Goal: Information Seeking & Learning: Learn about a topic

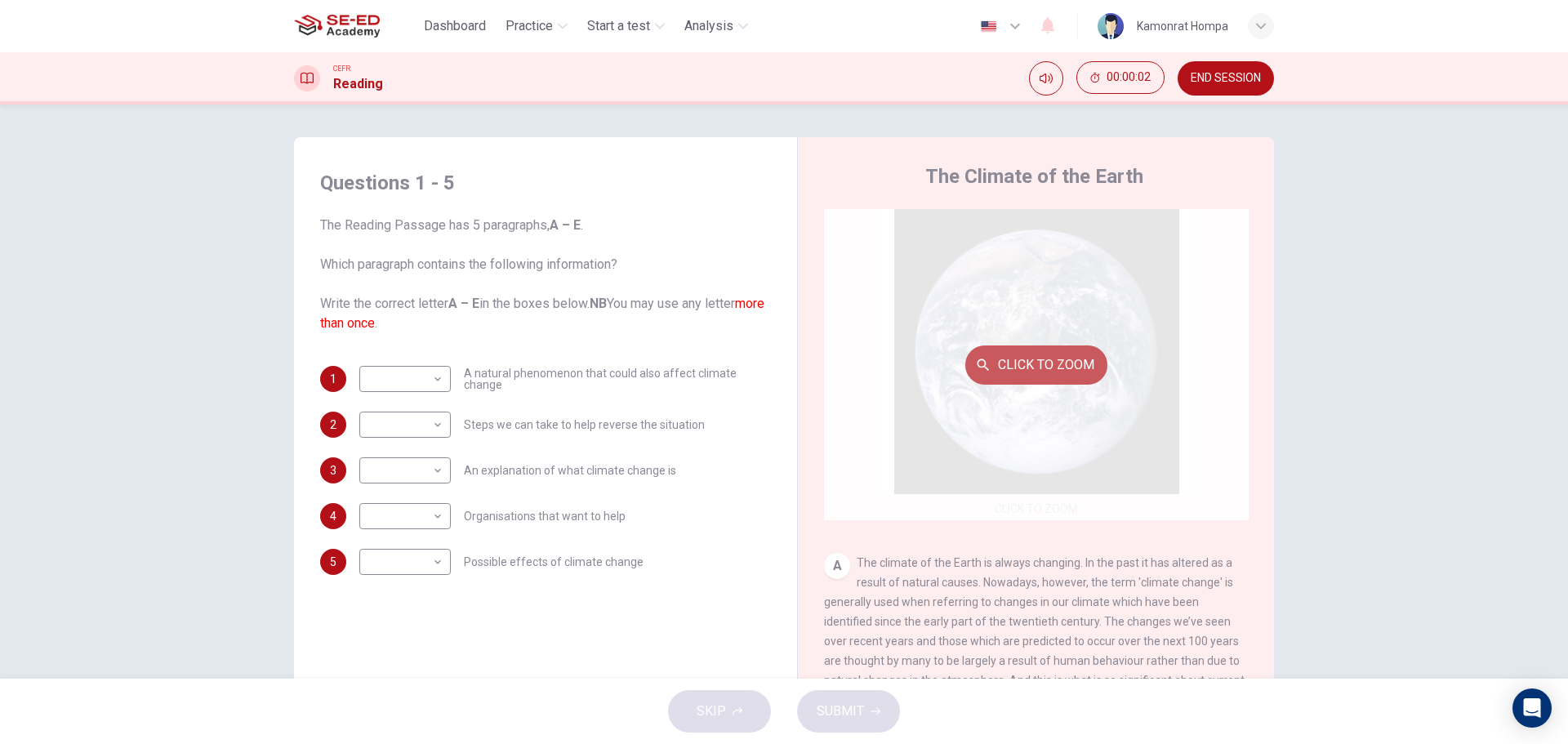
click at [1013, 372] on button "Click to Zoom" at bounding box center [1036, 365] width 142 height 39
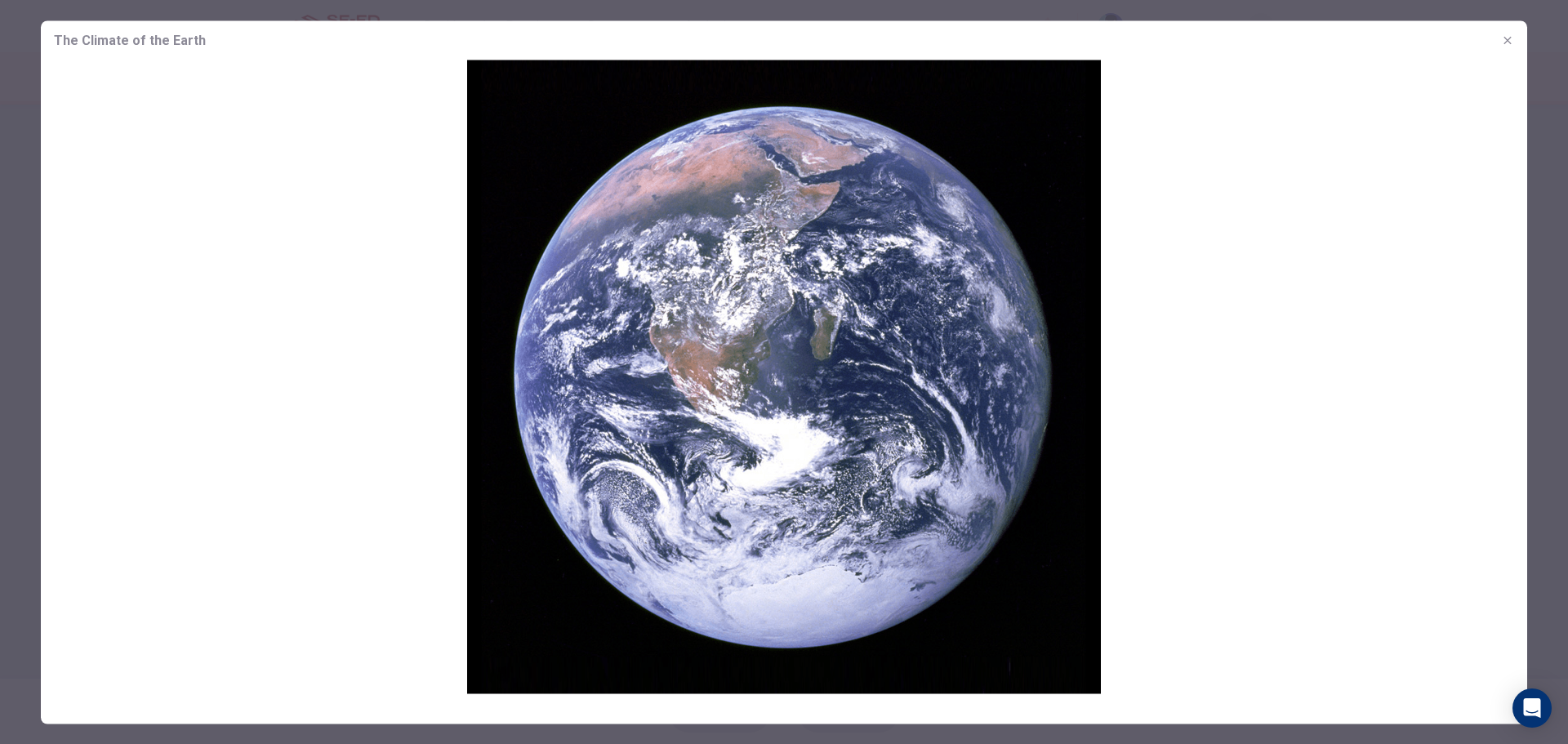
click at [1567, 650] on div at bounding box center [784, 372] width 1568 height 744
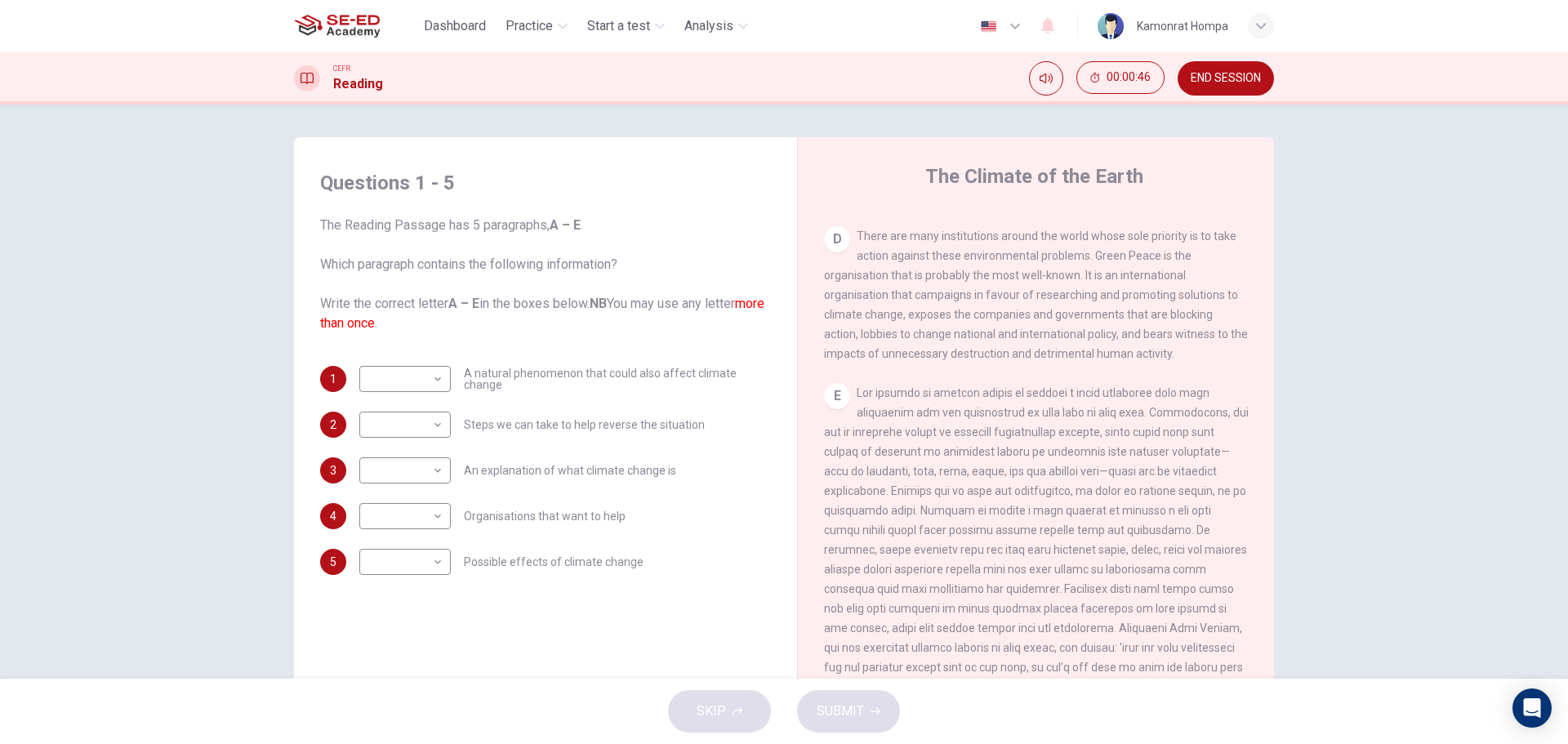
scroll to position [1110, 0]
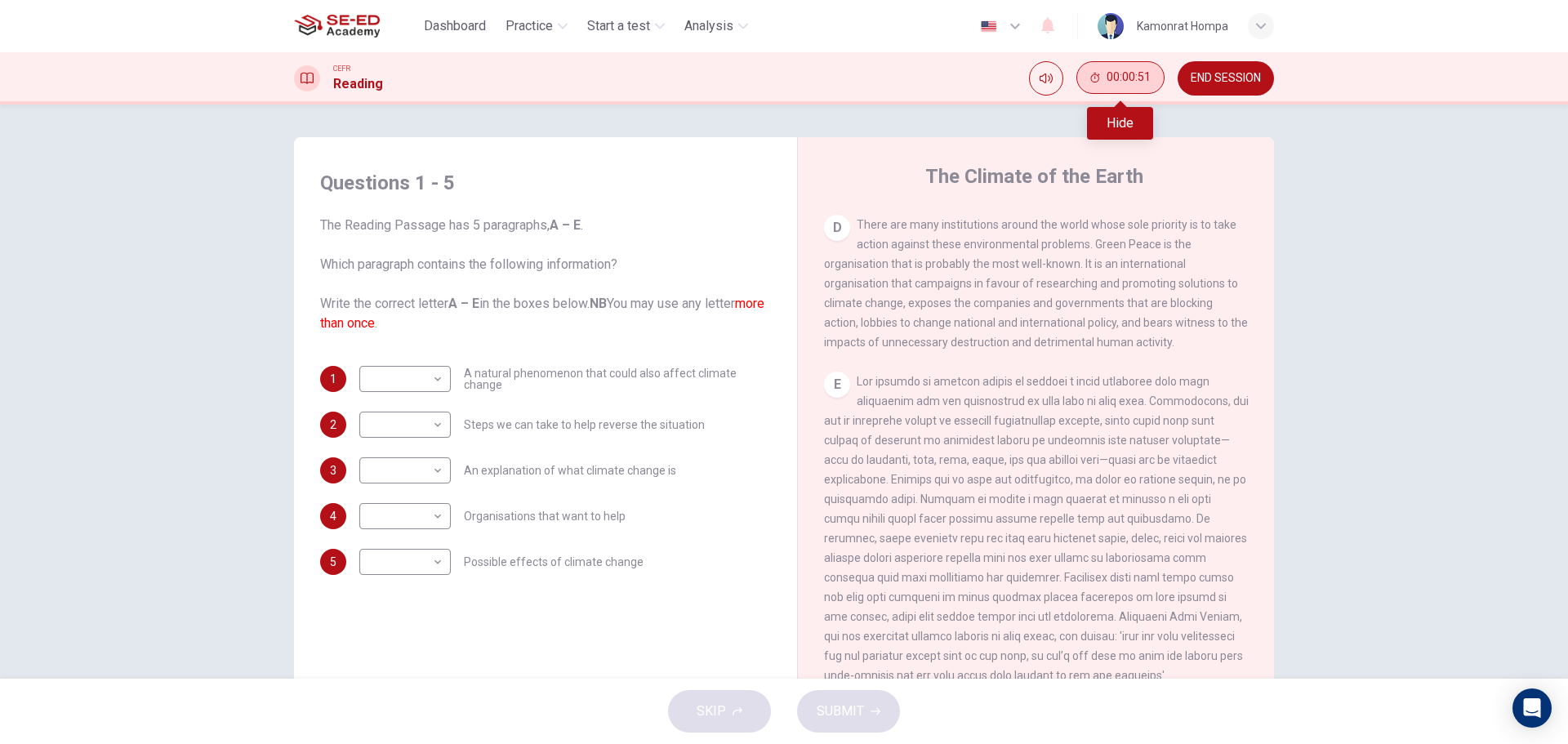
click at [1096, 75] on icon "Hide" at bounding box center [1095, 78] width 9 height 10
click at [1147, 68] on button "Show" at bounding box center [1147, 78] width 33 height 33
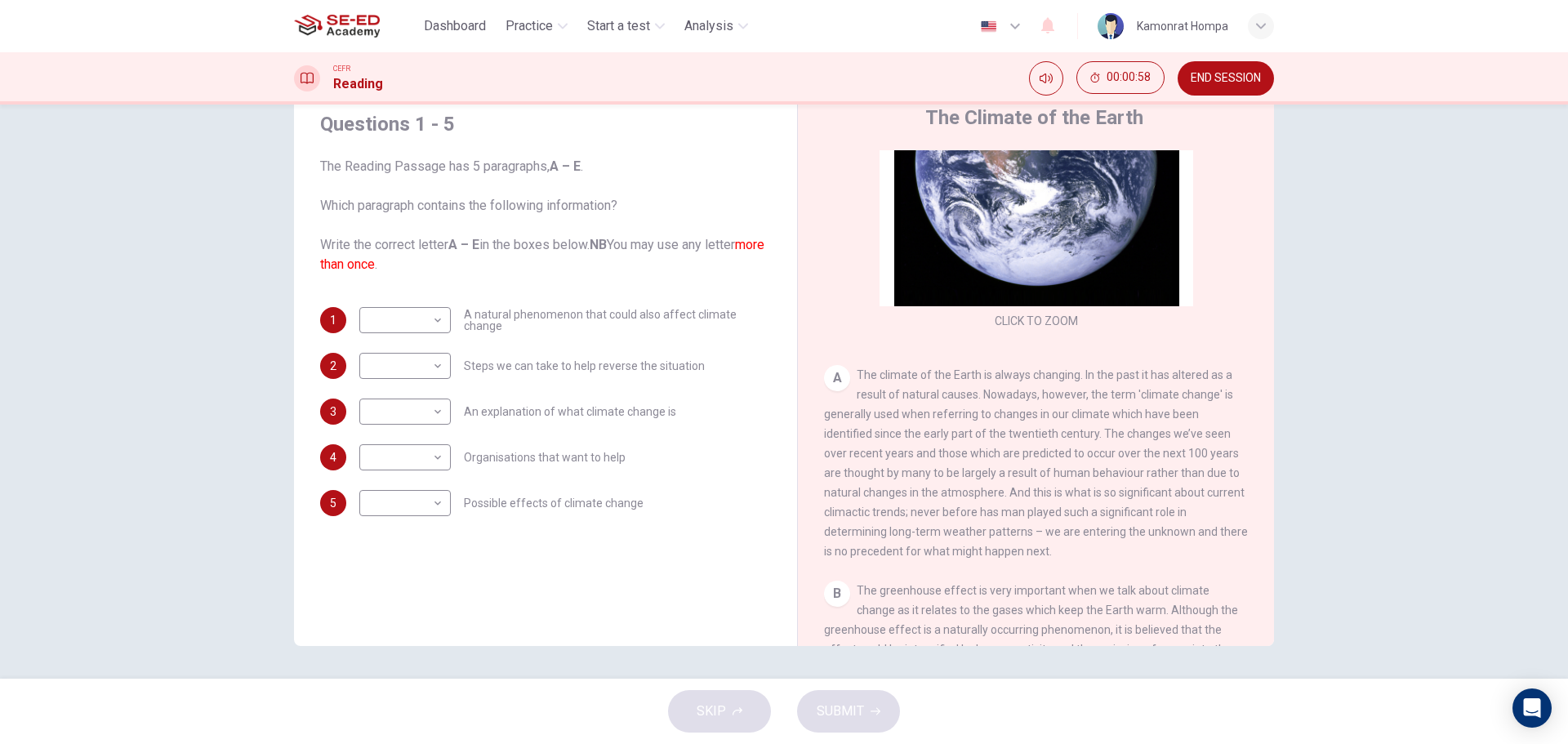
scroll to position [151, 0]
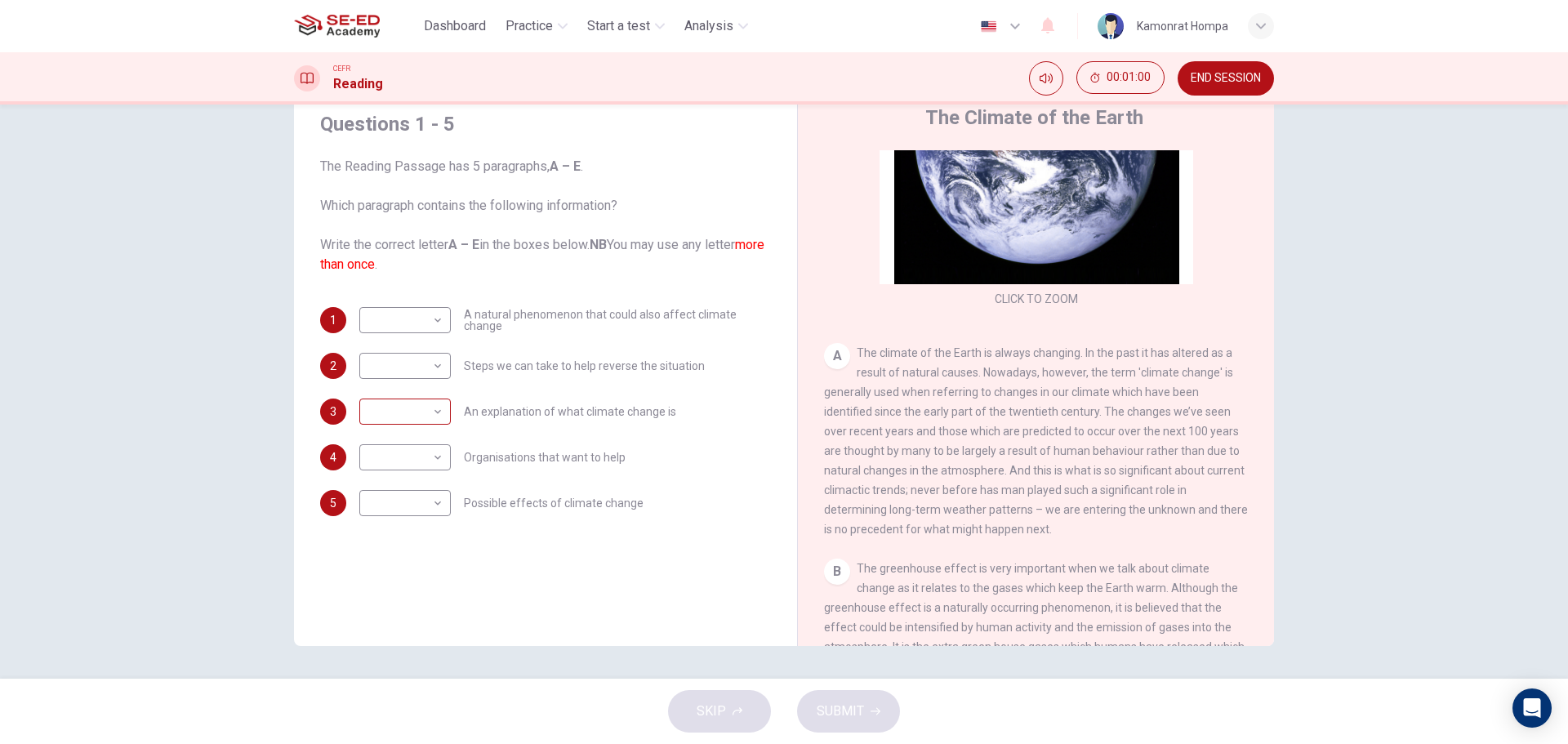
click at [414, 415] on body "This site uses cookies, as explained in our Privacy Policy . If you agree to th…" at bounding box center [784, 372] width 1568 height 744
click at [404, 430] on li "A" at bounding box center [400, 438] width 91 height 26
type input "A"
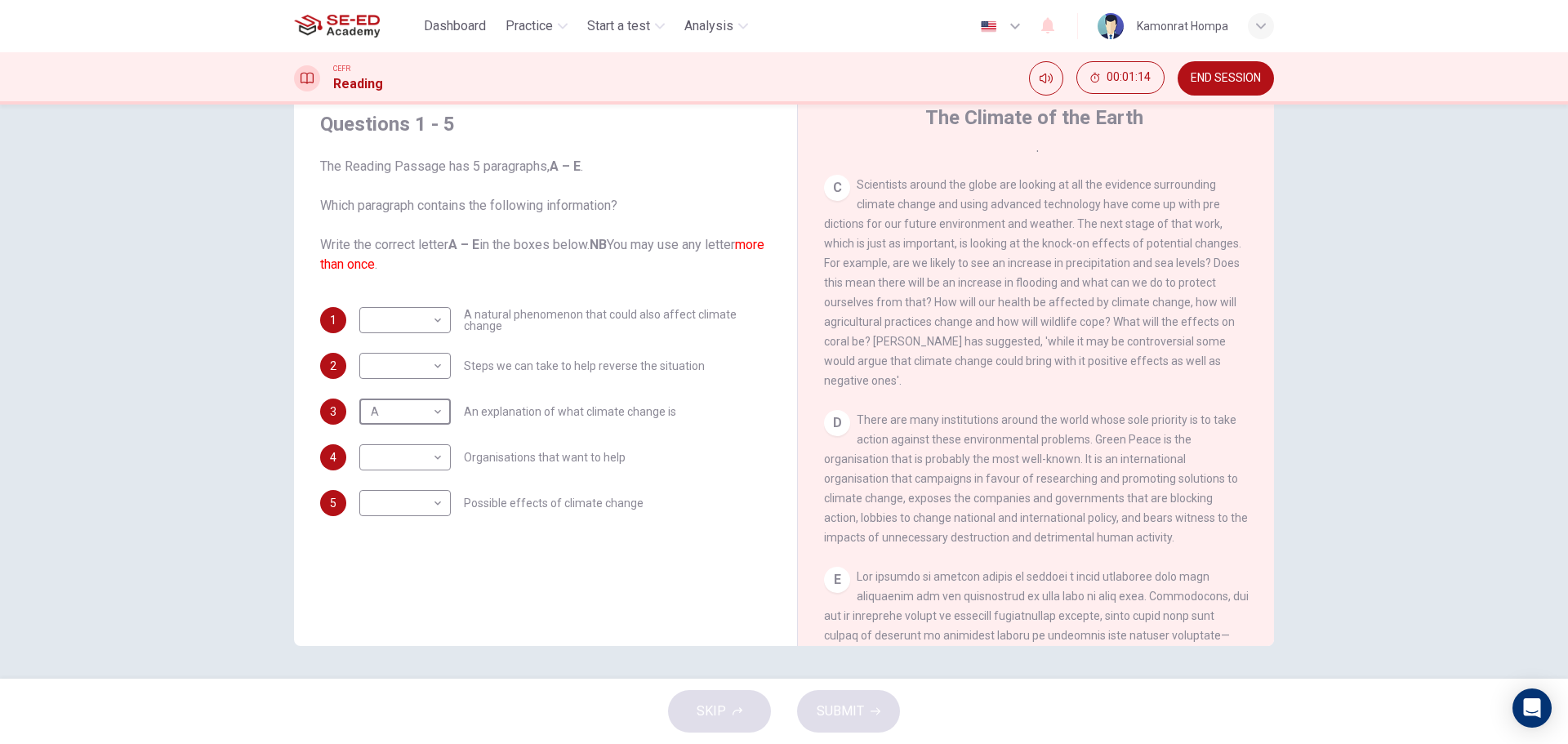
scroll to position [823, 0]
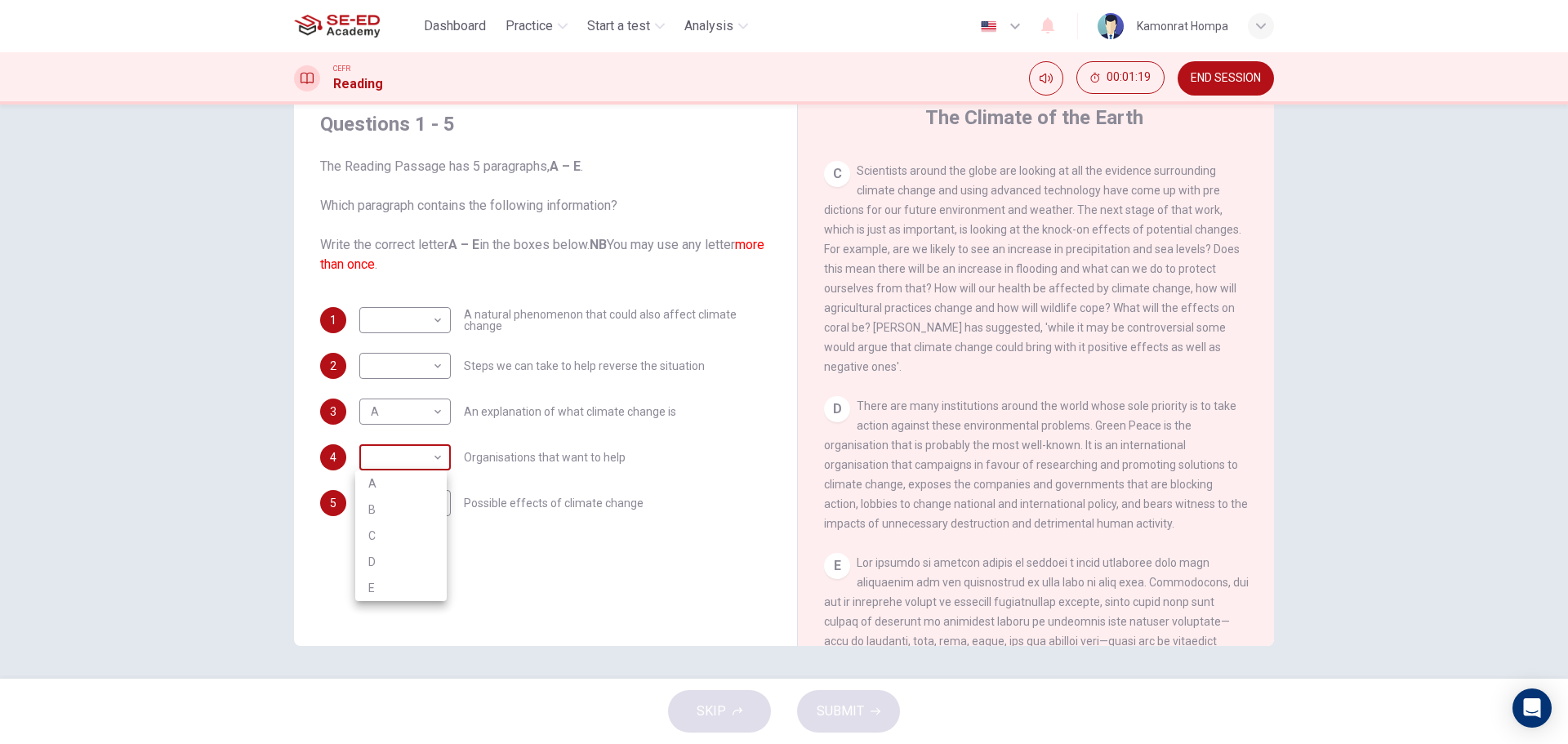
click at [409, 455] on body "This site uses cookies, as explained in our Privacy Policy . If you agree to th…" at bounding box center [784, 372] width 1568 height 744
click at [402, 558] on li "D" at bounding box center [400, 562] width 91 height 26
type input "D"
click at [1254, 457] on div "CLICK TO ZOOM Click to Zoom A The climate of the Earth is always changing. In t…" at bounding box center [1046, 398] width 446 height 496
click at [1264, 453] on div "The Climate of the Earth CLICK TO ZOOM Click to Zoom A The climate of the Earth…" at bounding box center [1035, 375] width 477 height 594
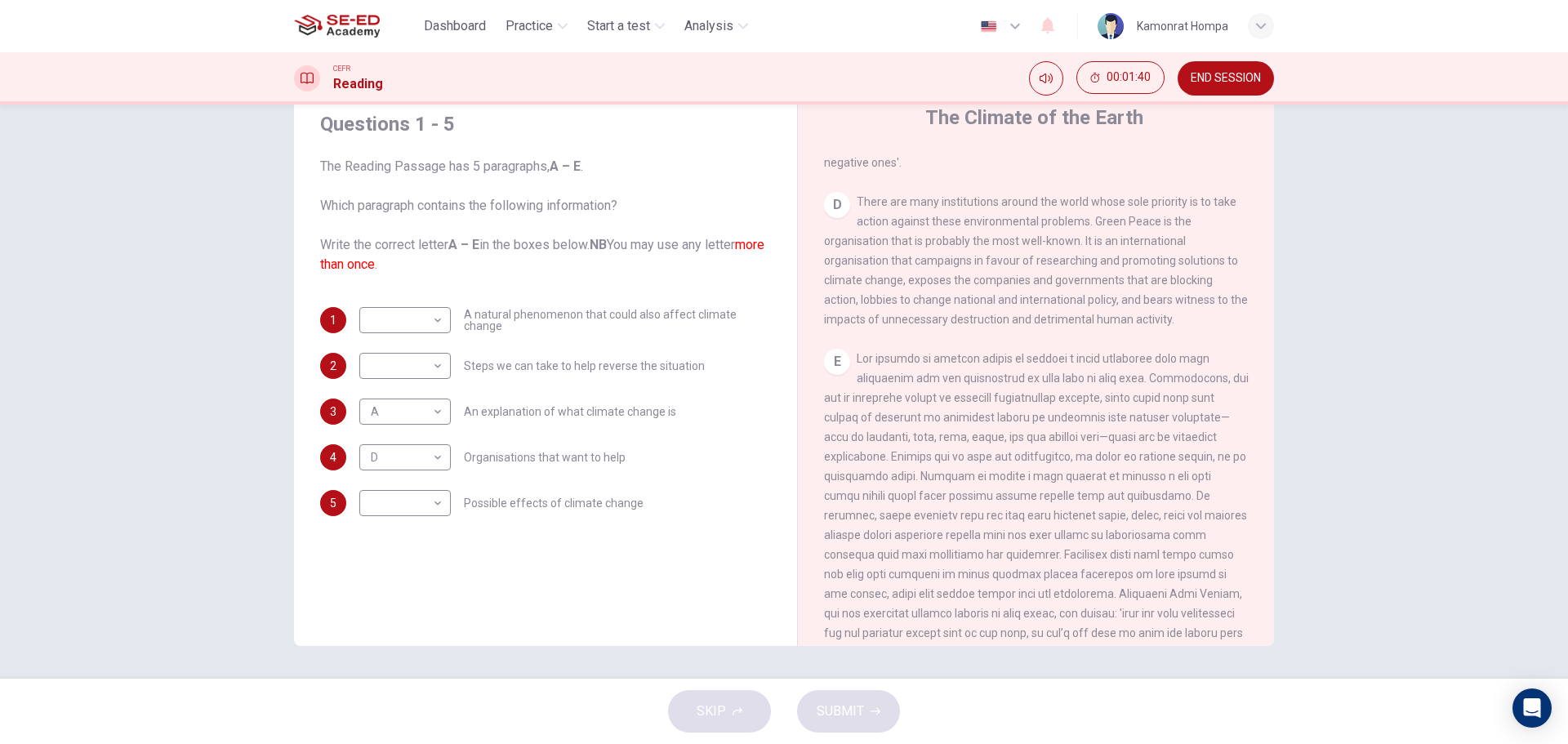
scroll to position [1110, 0]
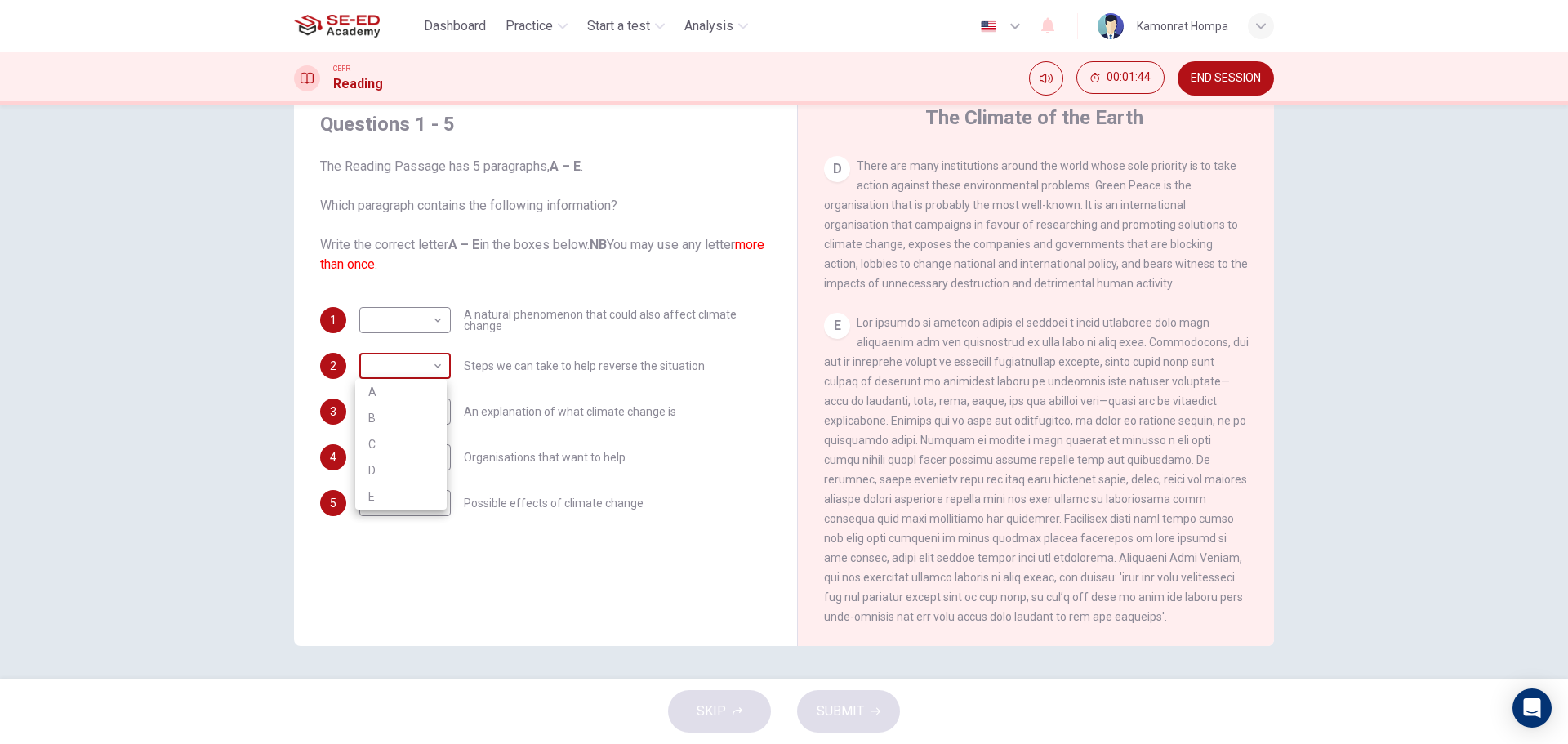
click at [433, 370] on body "This site uses cookies, as explained in our Privacy Policy . If you agree to th…" at bounding box center [784, 372] width 1568 height 744
drag, startPoint x: 401, startPoint y: 485, endPoint x: 410, endPoint y: 500, distance: 17.5
click at [410, 500] on li "E" at bounding box center [400, 496] width 91 height 26
type input "E"
click at [719, 590] on div "Questions 1 - 5 The Reading Passage has 5 paragraphs, A – E . Which paragraph c…" at bounding box center [545, 370] width 477 height 552
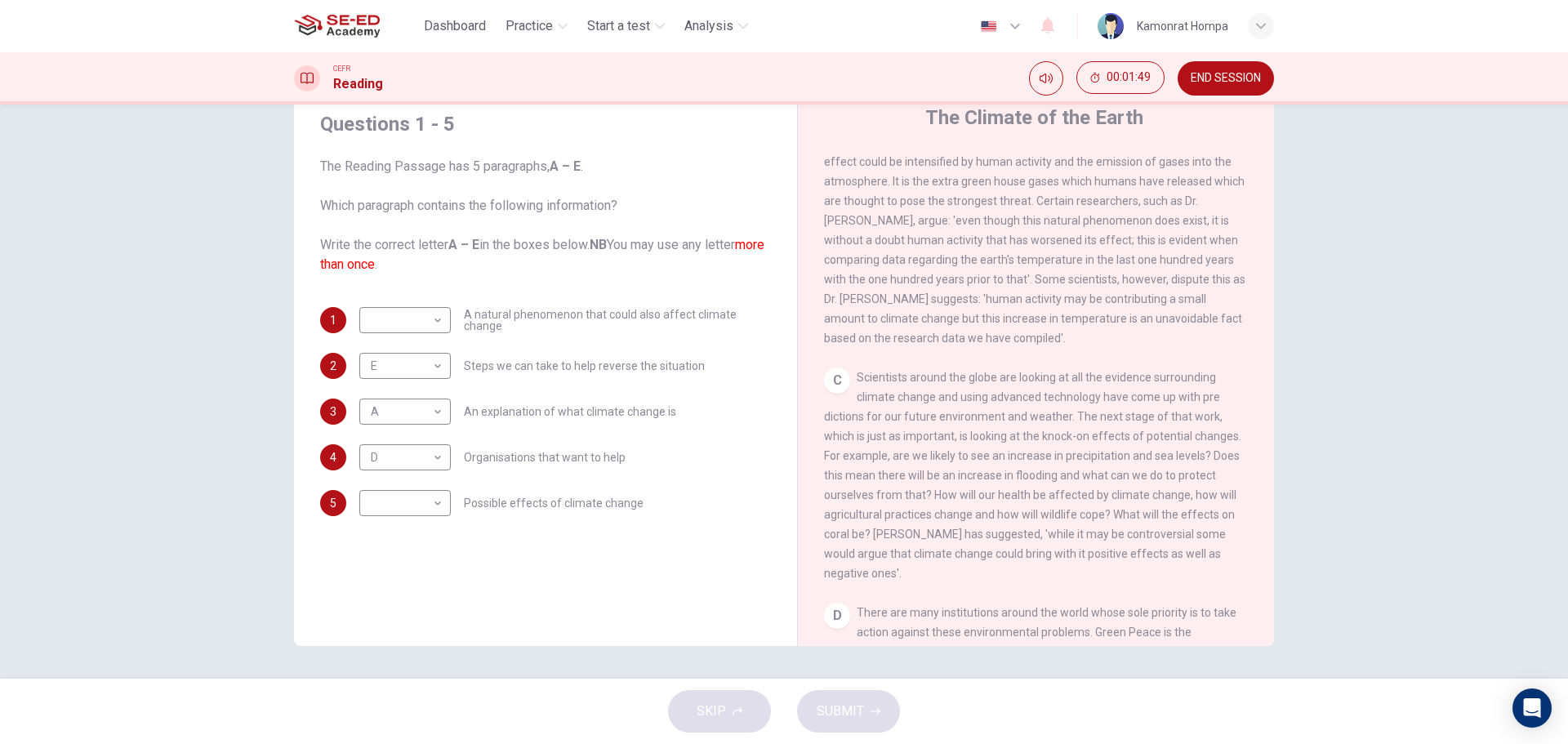
scroll to position [601, 0]
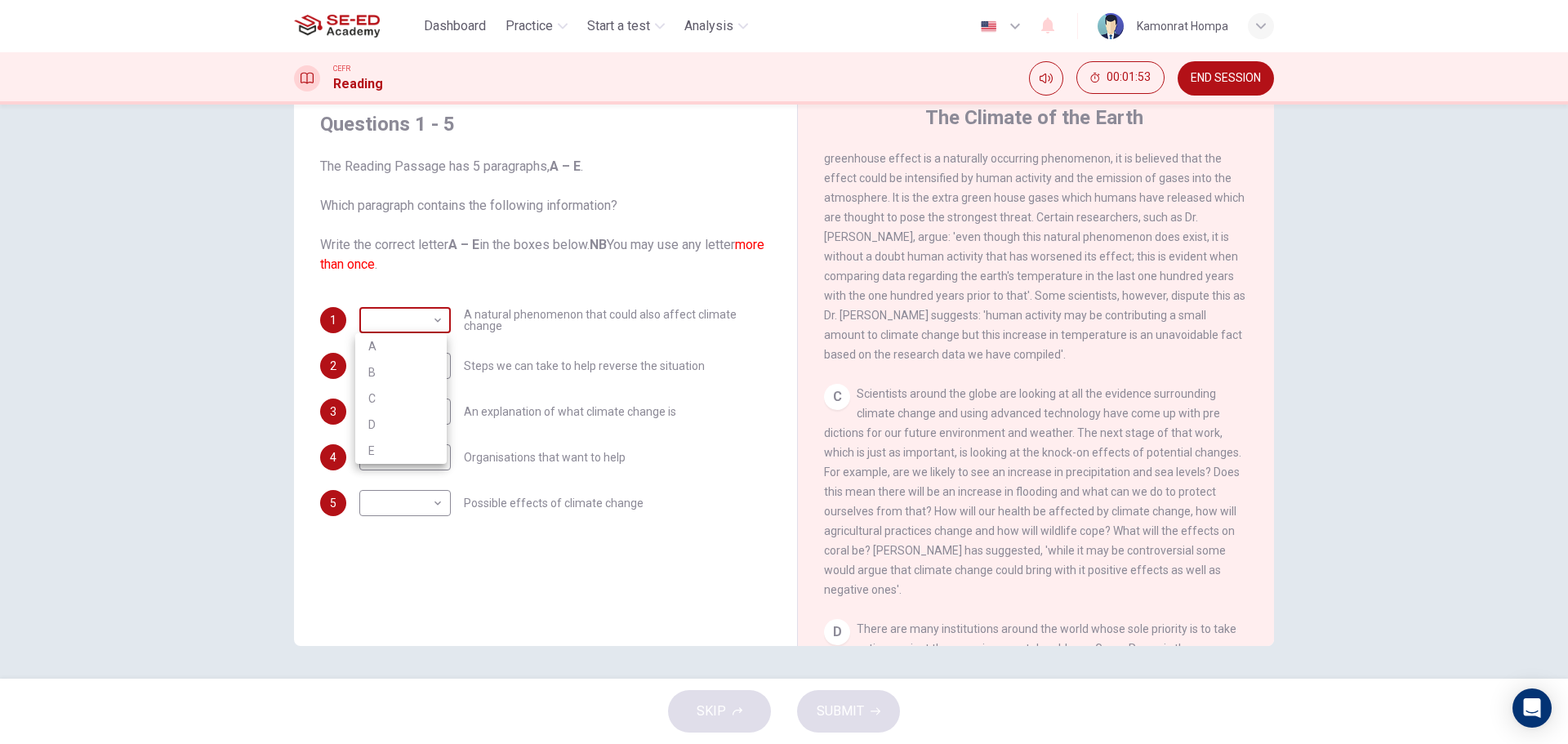
click at [431, 319] on body "This site uses cookies, as explained in our Privacy Policy . If you agree to th…" at bounding box center [784, 372] width 1568 height 744
click at [414, 397] on li "C" at bounding box center [400, 398] width 91 height 26
type input "C"
drag, startPoint x: 1251, startPoint y: 424, endPoint x: 1254, endPoint y: 392, distance: 32.1
click at [1254, 392] on div "CLICK TO ZOOM Click to Zoom A The climate of the Earth is always changing. In t…" at bounding box center [1046, 398] width 446 height 496
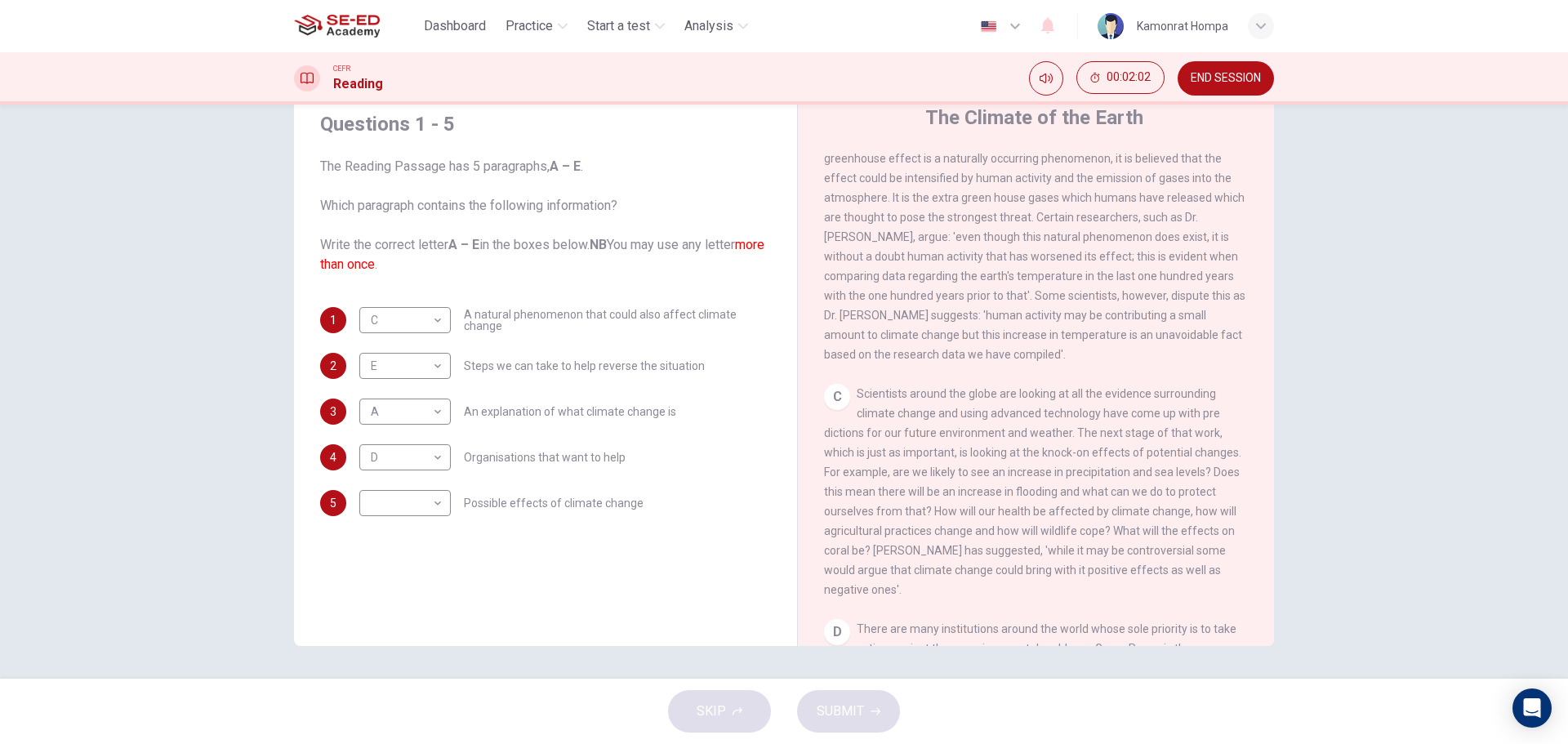
drag, startPoint x: 1265, startPoint y: 396, endPoint x: 1261, endPoint y: 386, distance: 10.8
click at [1261, 386] on div "The Climate of the Earth CLICK TO ZOOM Click to Zoom A The climate of the Earth…" at bounding box center [1035, 375] width 477 height 594
drag, startPoint x: 1256, startPoint y: 380, endPoint x: 1254, endPoint y: 365, distance: 15.1
click at [1254, 365] on div "CLICK TO ZOOM Click to Zoom A The climate of the Earth is always changing. In t…" at bounding box center [1046, 398] width 446 height 496
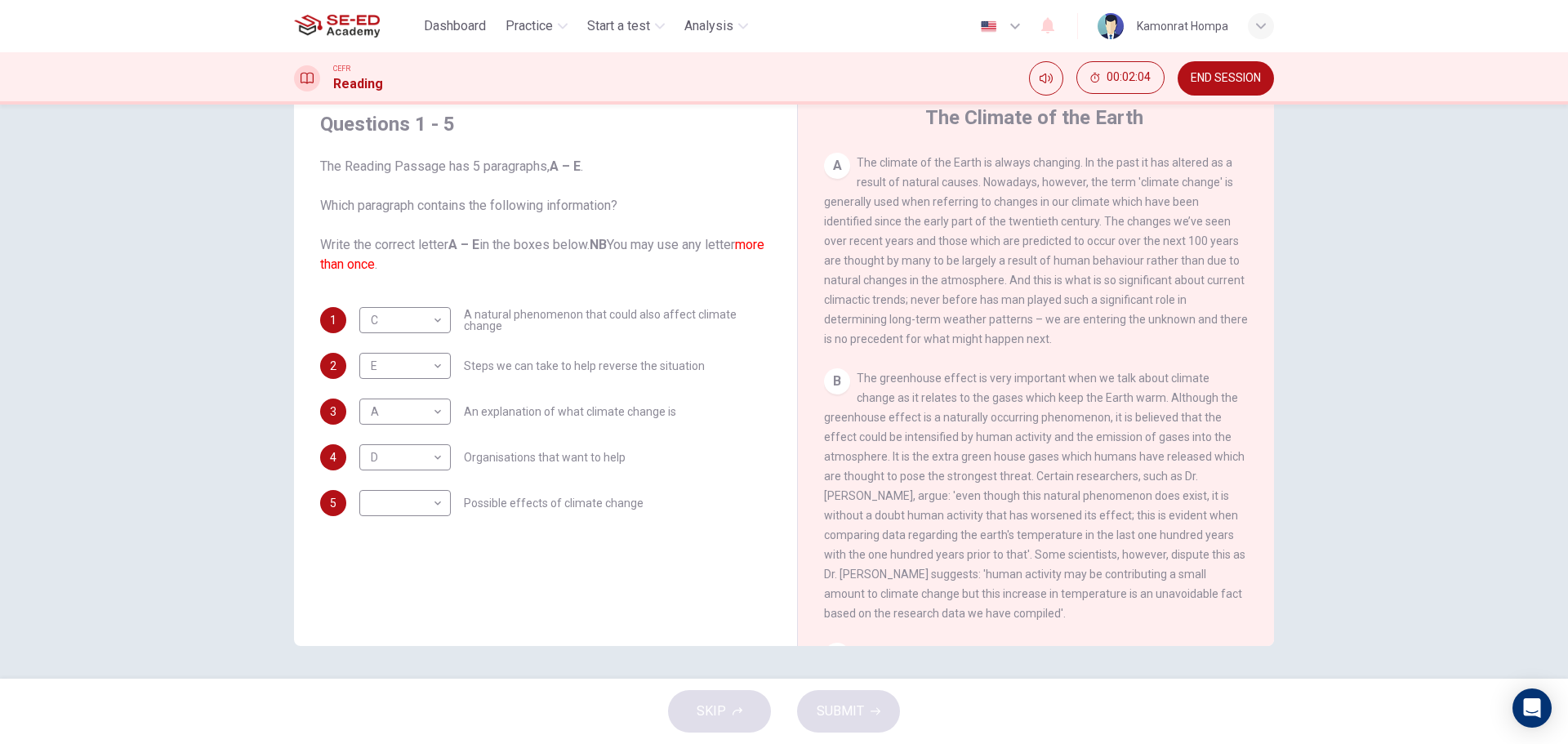
scroll to position [410, 0]
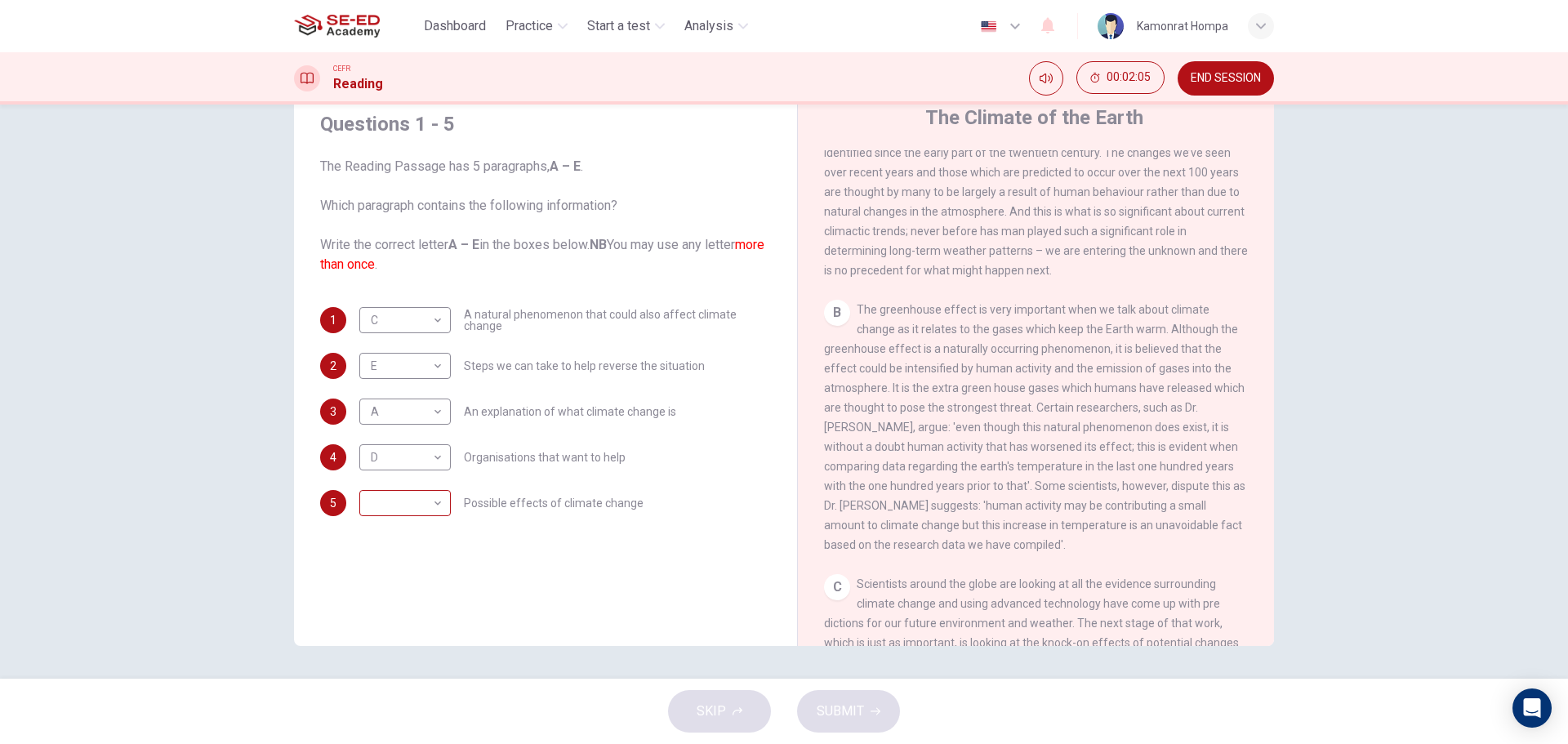
click at [388, 496] on body "This site uses cookies, as explained in our Privacy Policy . If you agree to th…" at bounding box center [784, 372] width 1568 height 744
click at [399, 549] on li "B" at bounding box center [400, 555] width 91 height 26
type input "B"
click at [857, 703] on span "SUBMIT" at bounding box center [840, 711] width 47 height 23
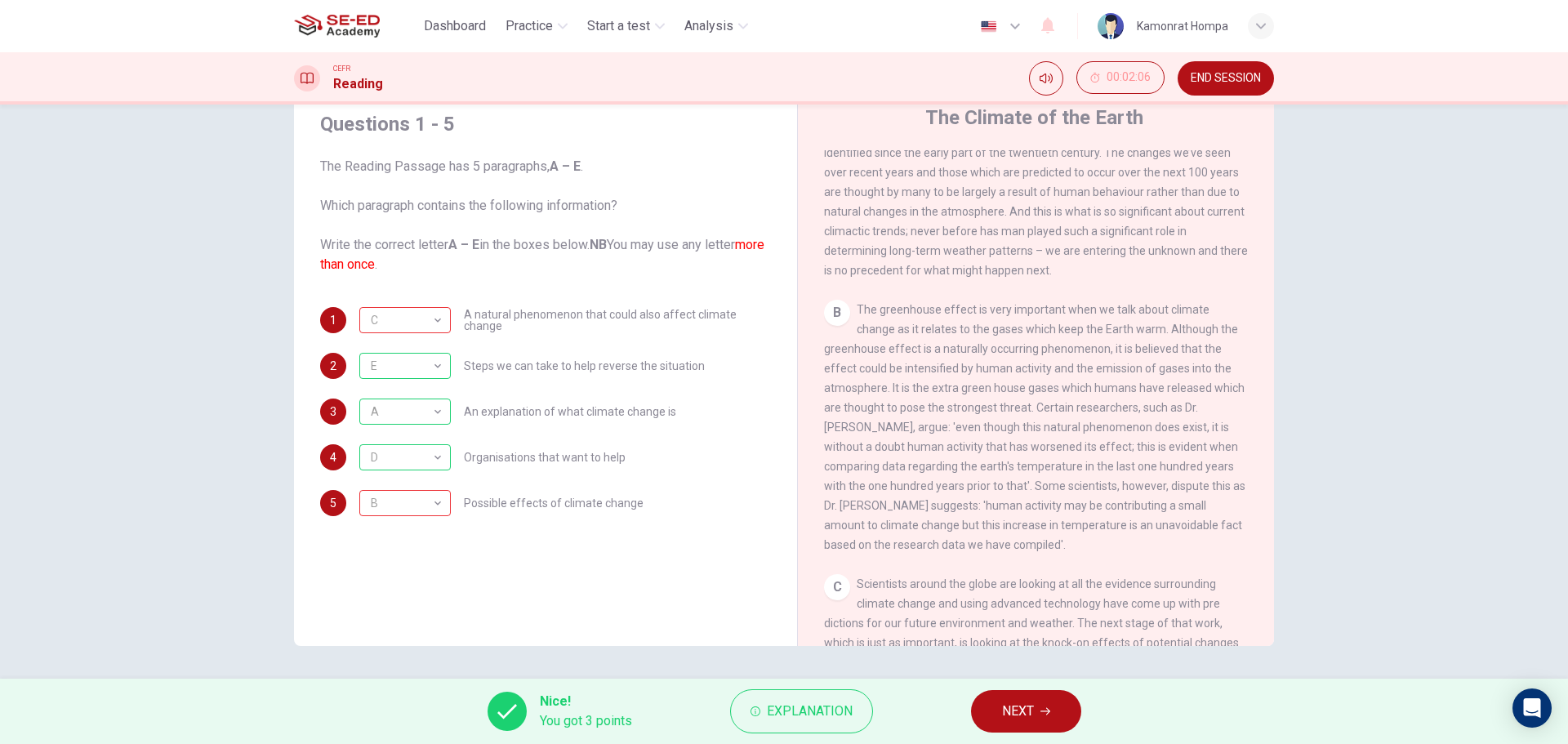
click at [1361, 371] on div "Questions 1 - 5 The Reading Passage has 5 paragraphs, A – E . Which paragraph c…" at bounding box center [784, 391] width 1568 height 574
click at [427, 332] on div "C" at bounding box center [402, 321] width 86 height 46
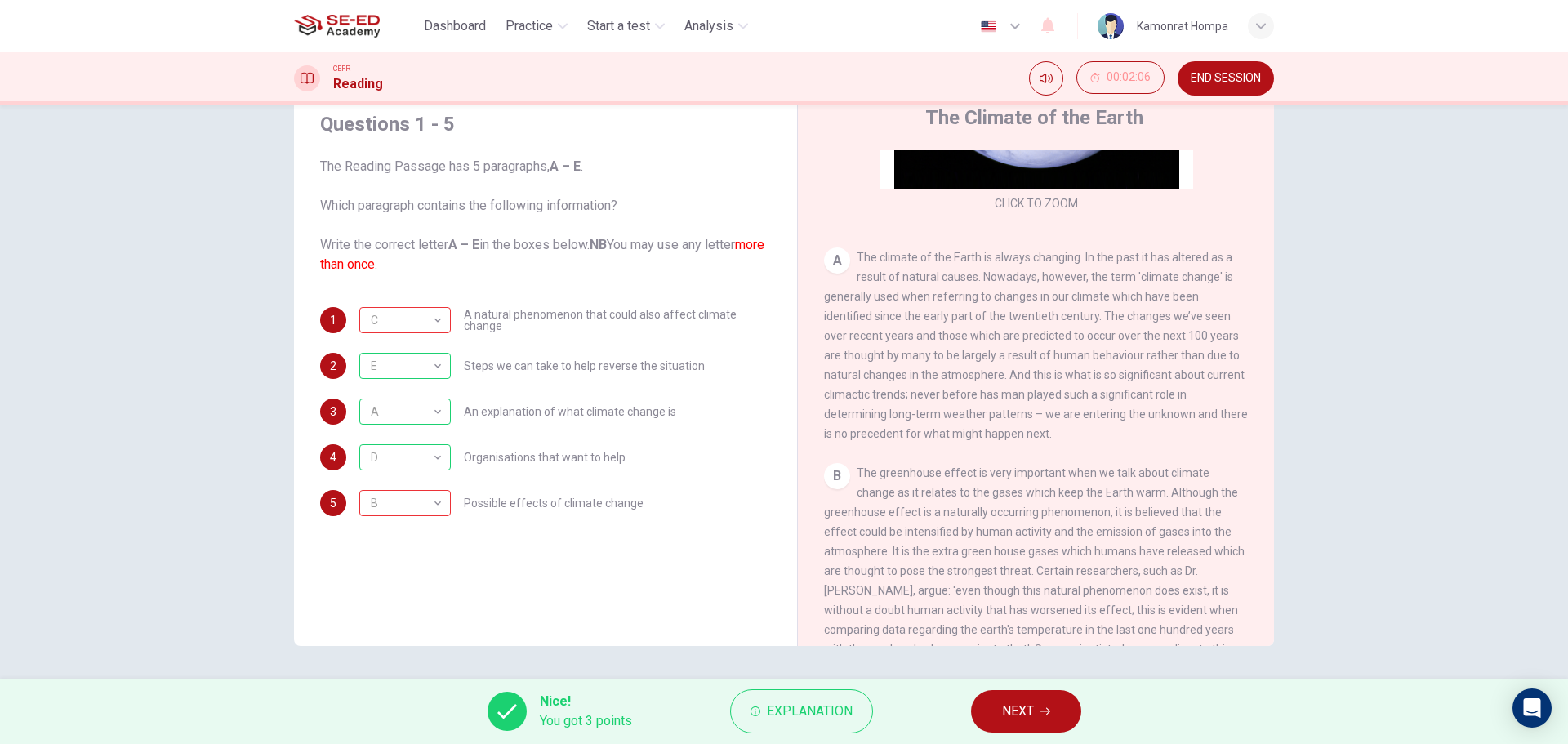
scroll to position [165, 0]
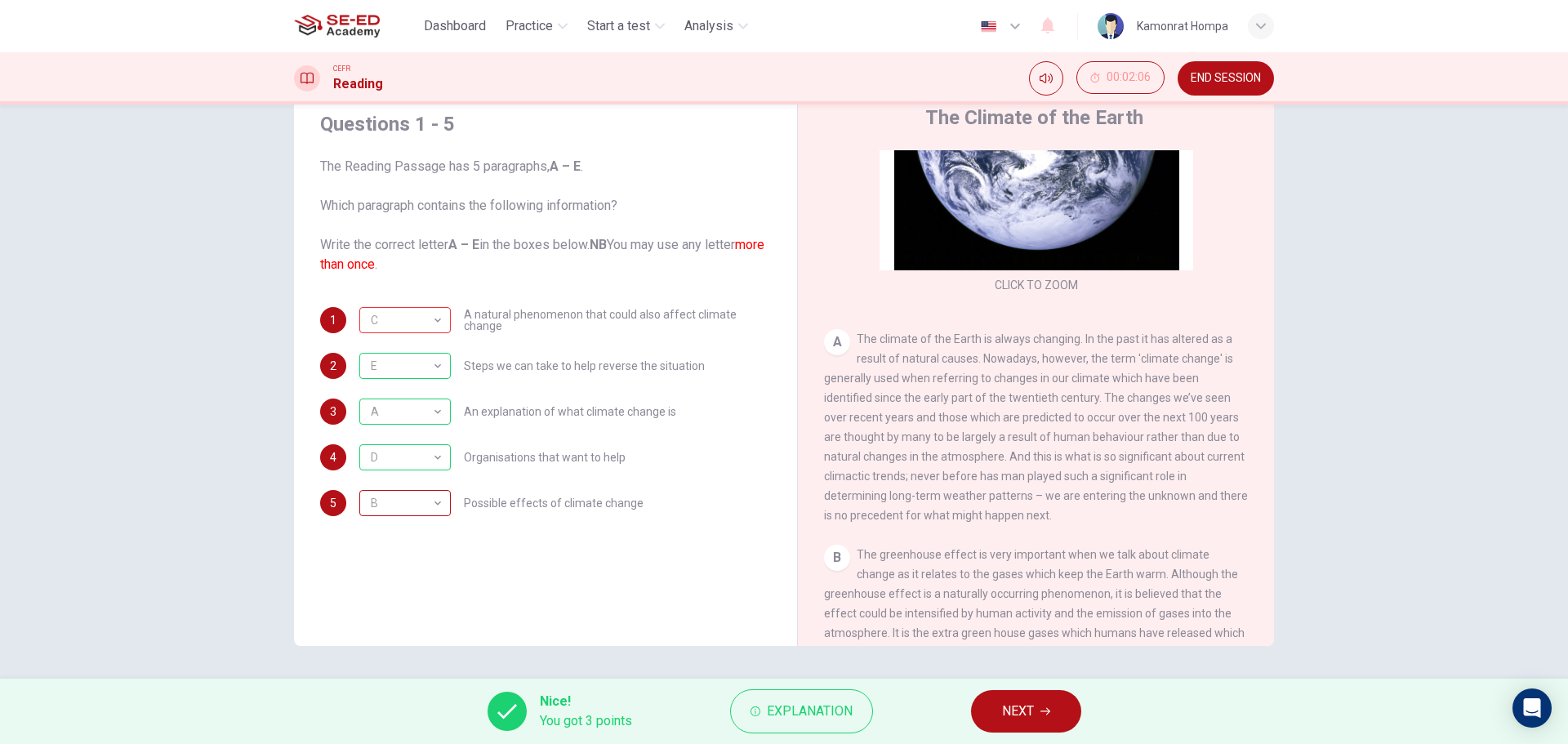
click at [434, 493] on div "B" at bounding box center [402, 503] width 86 height 46
click at [434, 495] on div "B" at bounding box center [402, 503] width 86 height 46
click at [411, 510] on div "B" at bounding box center [402, 503] width 86 height 46
click at [407, 500] on div "B" at bounding box center [402, 503] width 86 height 46
click at [427, 508] on div "B" at bounding box center [402, 503] width 86 height 46
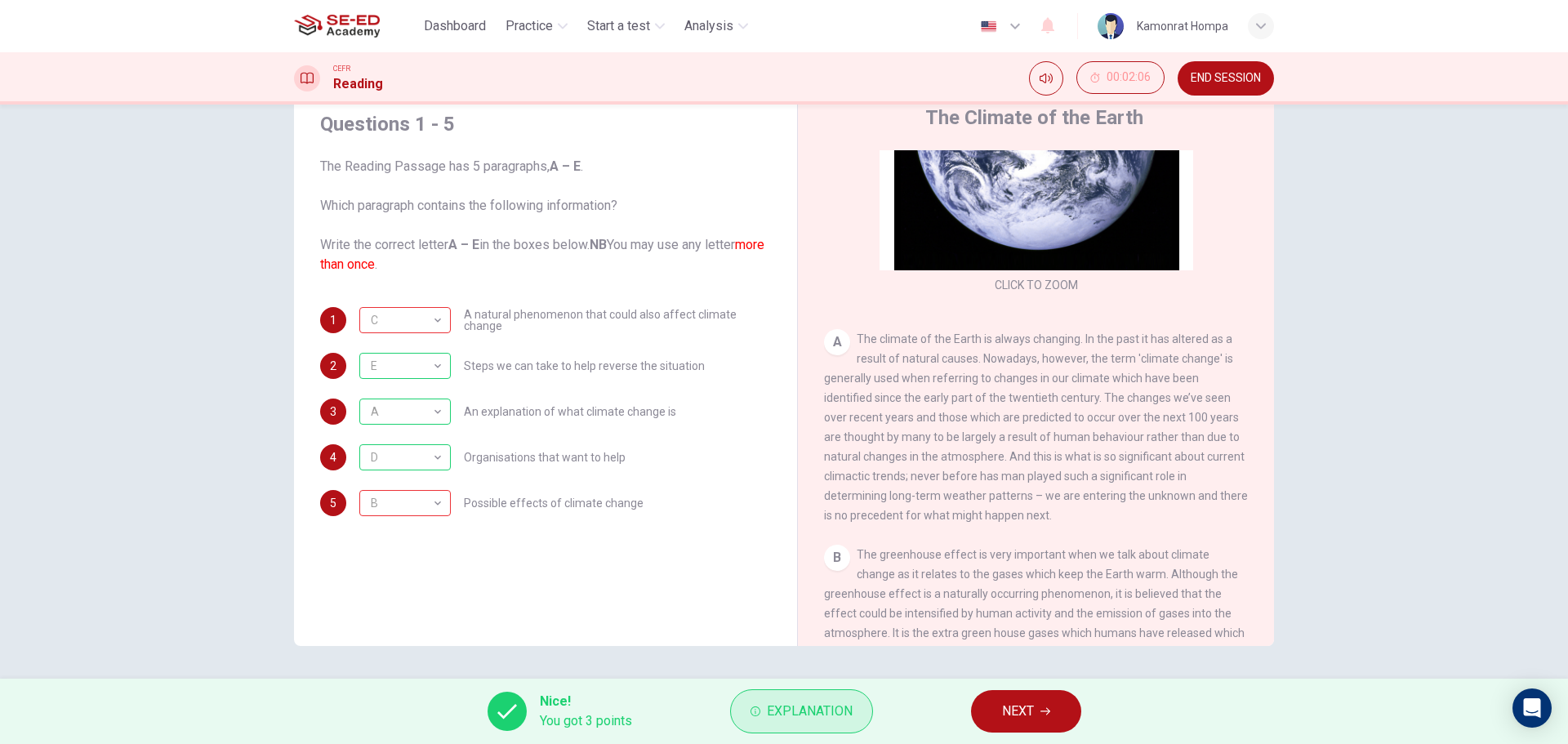
click at [837, 709] on span "Explanation" at bounding box center [809, 711] width 86 height 23
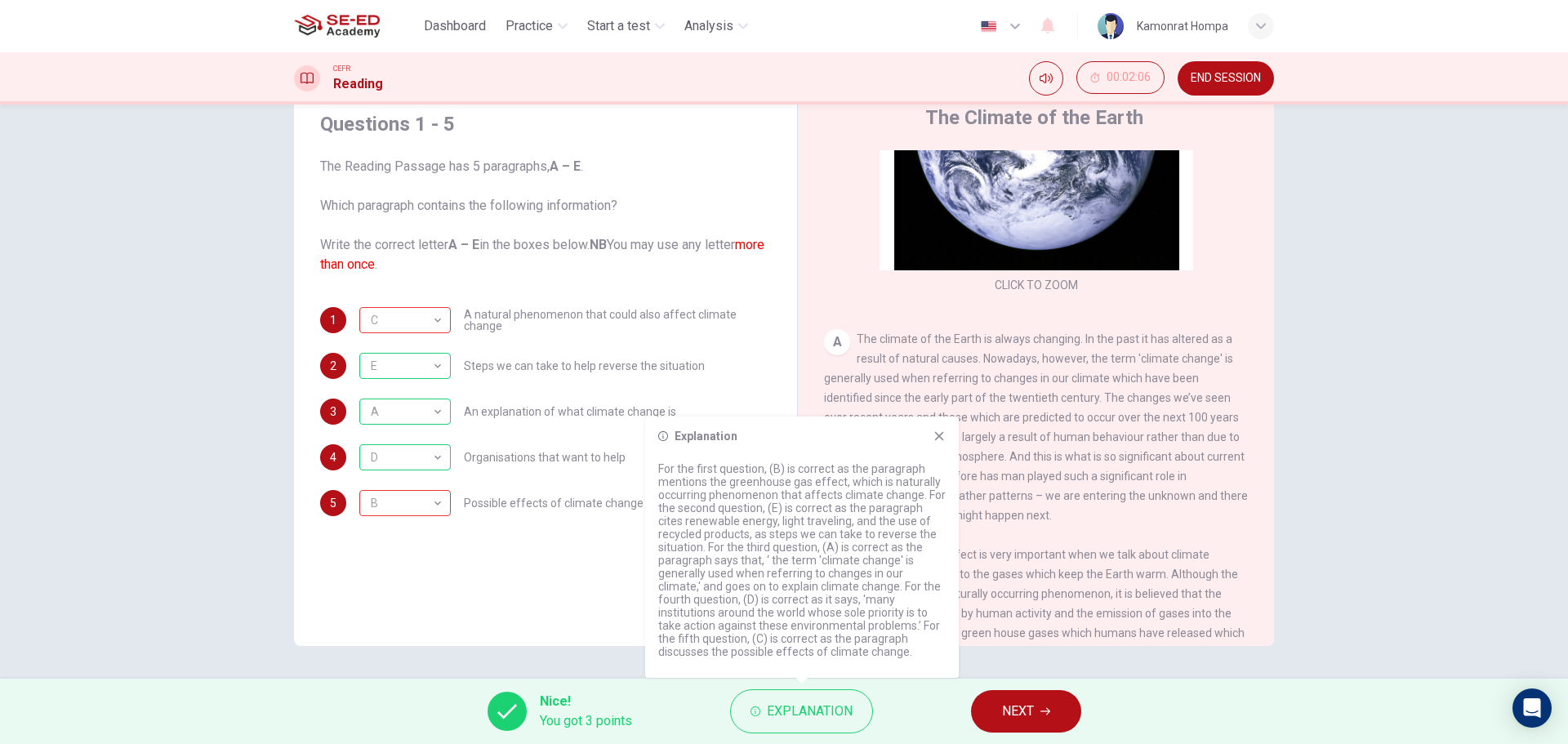
click at [1041, 556] on div "B The greenhouse effect is very important when we talk about climate change as …" at bounding box center [1036, 672] width 425 height 255
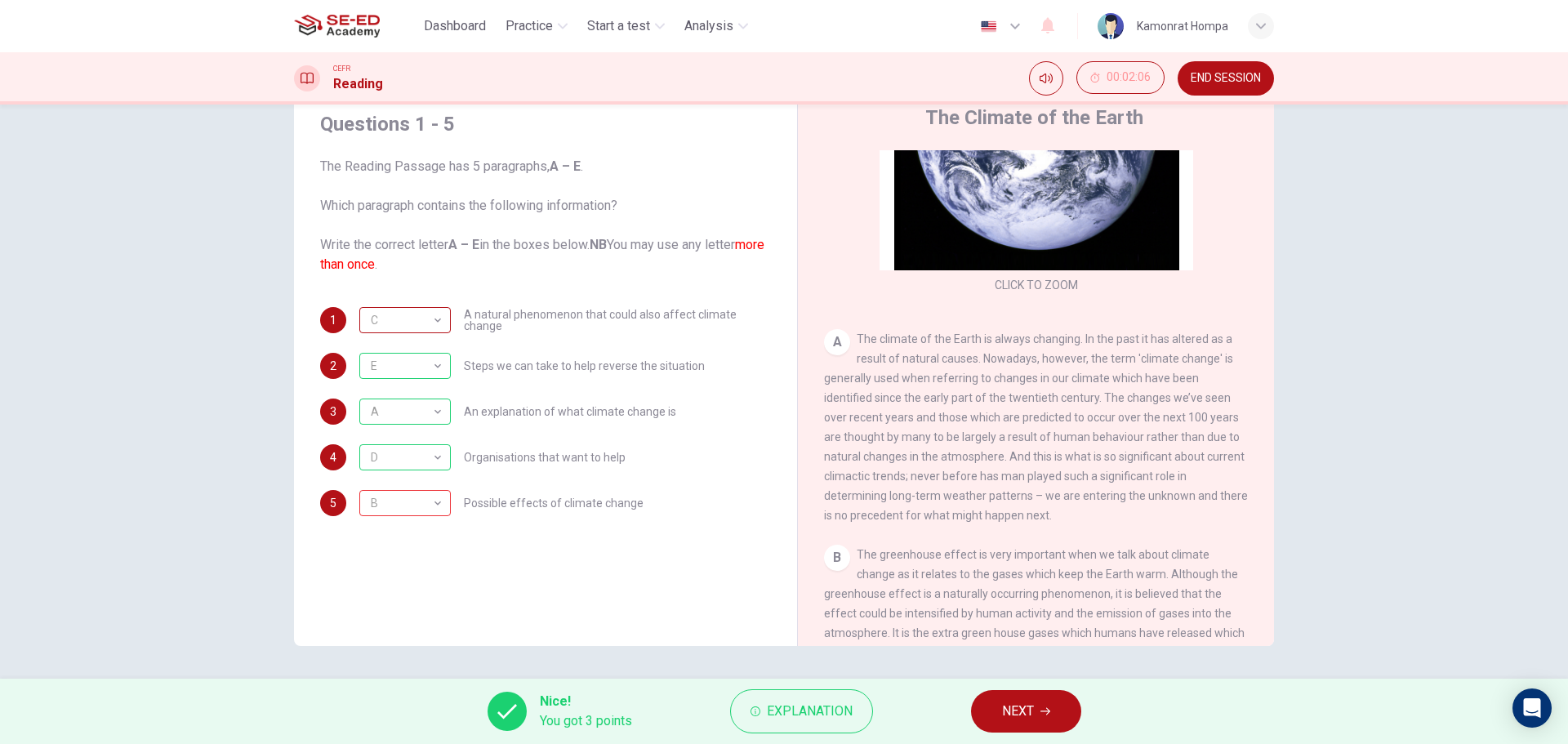
click at [418, 323] on div "C" at bounding box center [402, 321] width 86 height 46
click at [1052, 714] on button "NEXT" at bounding box center [1026, 711] width 110 height 42
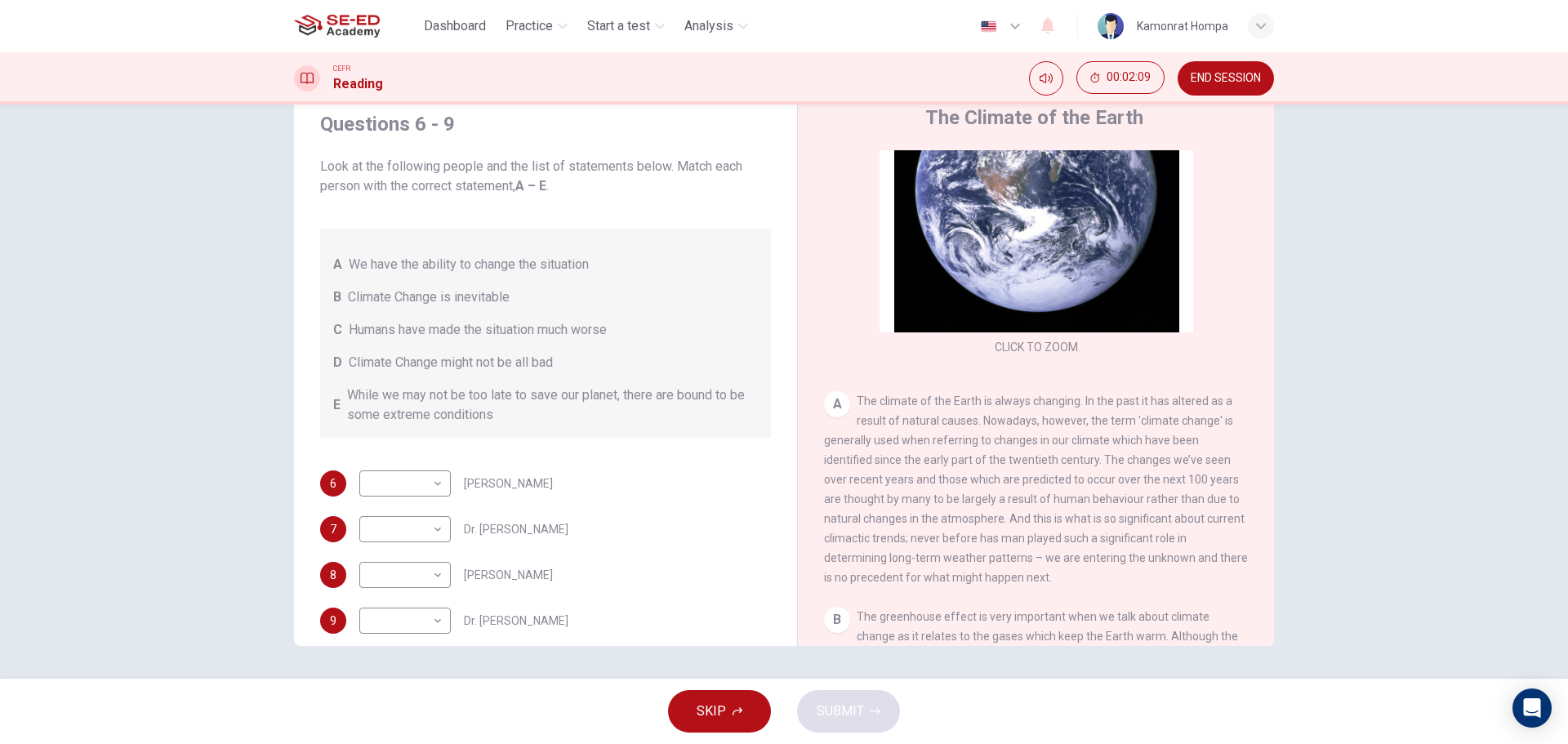
scroll to position [245, 0]
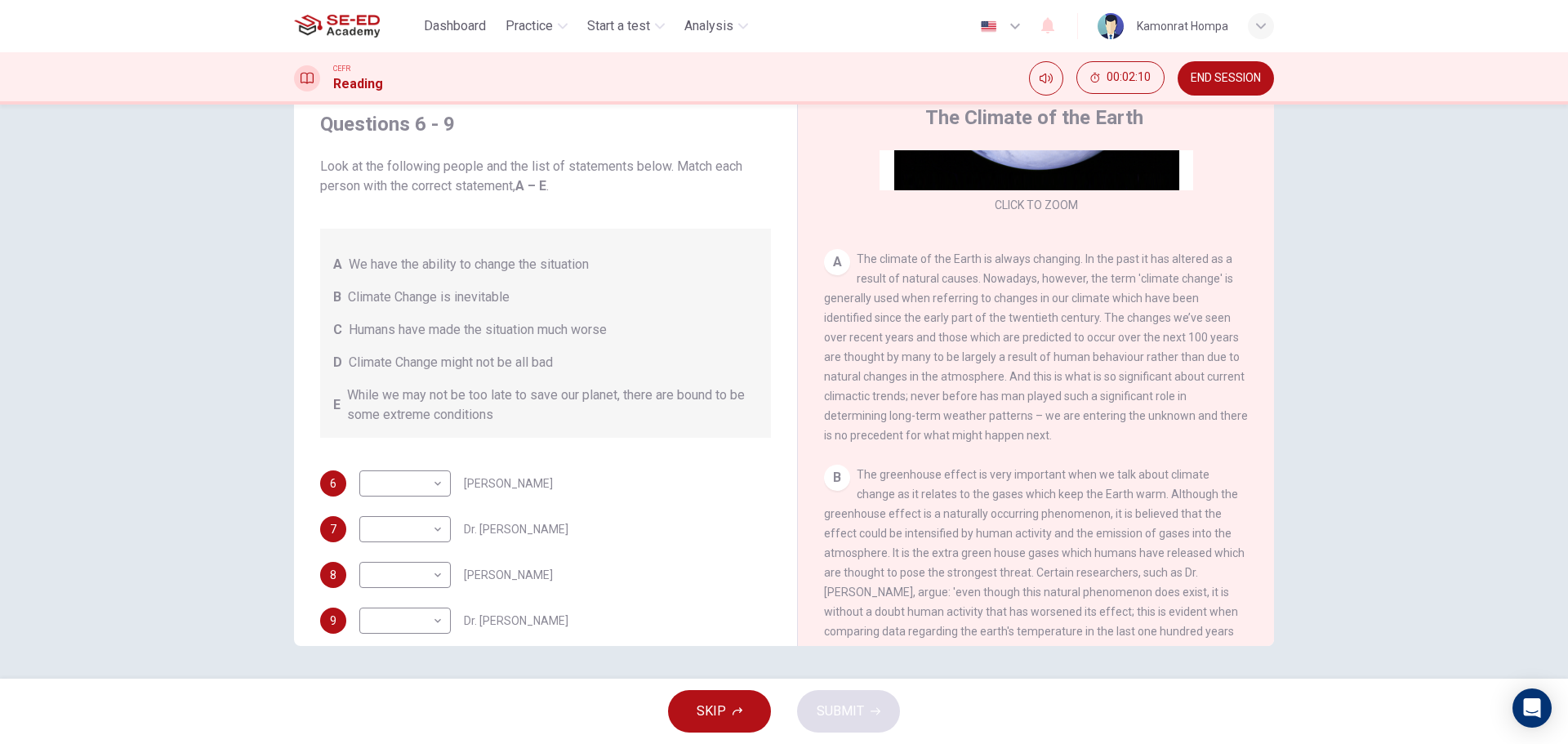
drag, startPoint x: 1256, startPoint y: 305, endPoint x: 1262, endPoint y: 343, distance: 38.5
click at [1262, 343] on div "CLICK TO ZOOM Click to Zoom A The climate of the Earth is always changing. In t…" at bounding box center [1046, 398] width 446 height 496
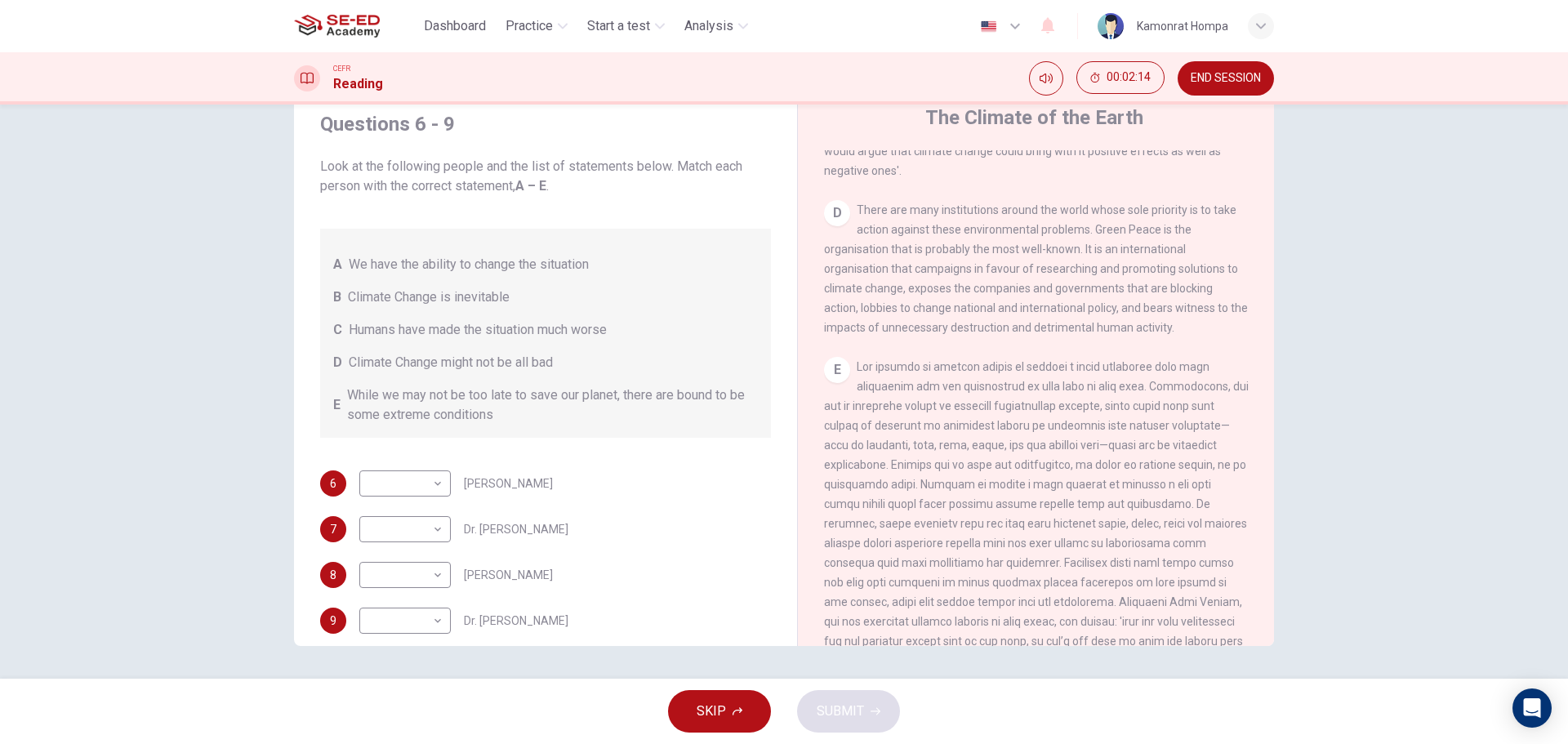
scroll to position [856, 0]
